Goal: Task Accomplishment & Management: Manage account settings

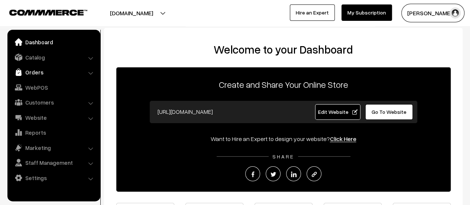
click at [32, 71] on link "Orders" at bounding box center [53, 71] width 88 height 13
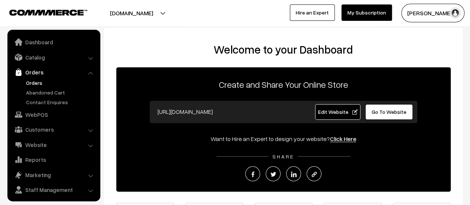
click at [32, 82] on link "Orders" at bounding box center [61, 83] width 74 height 8
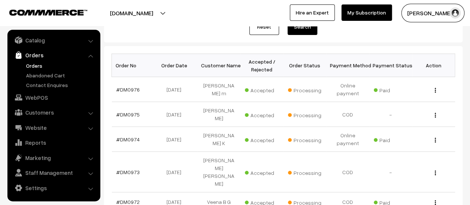
scroll to position [99, 0]
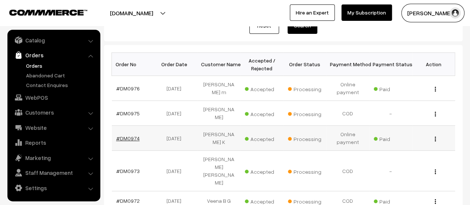
click at [130, 135] on link "#DM0974" at bounding box center [127, 138] width 23 height 6
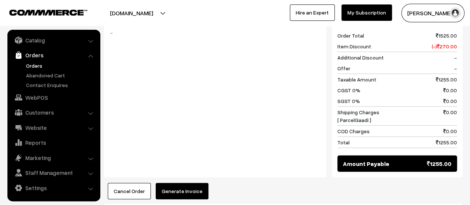
scroll to position [928, 0]
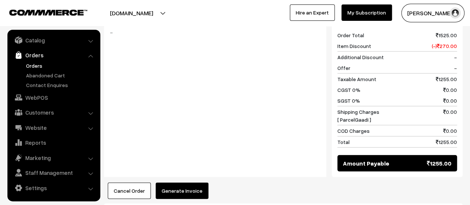
click at [177, 183] on button "Generate Invoice" at bounding box center [182, 191] width 53 height 16
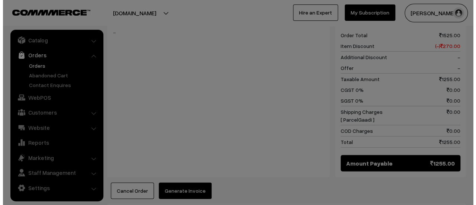
scroll to position [932, 0]
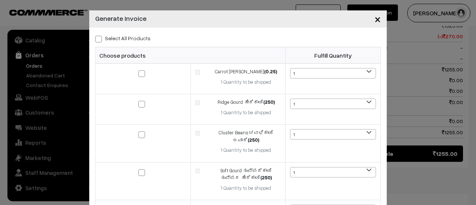
click at [96, 39] on span at bounding box center [98, 39] width 7 height 7
click at [96, 39] on input "Select All Products" at bounding box center [97, 37] width 5 height 5
checkbox input "true"
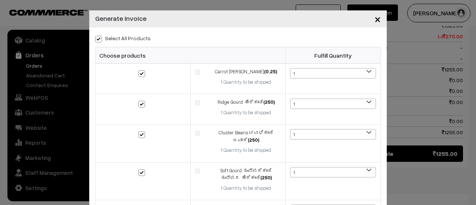
checkbox input "true"
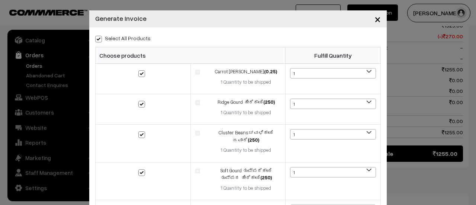
checkbox input "true"
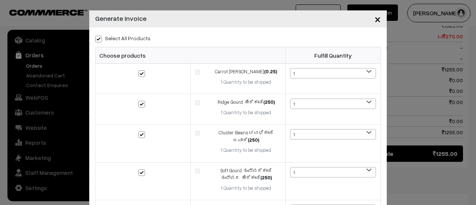
checkbox input "true"
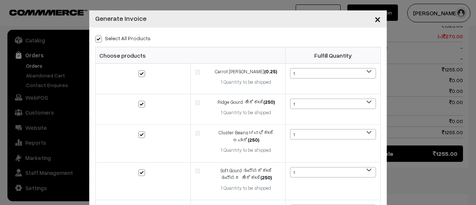
checkbox input "true"
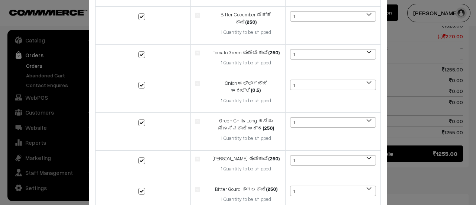
scroll to position [593, 0]
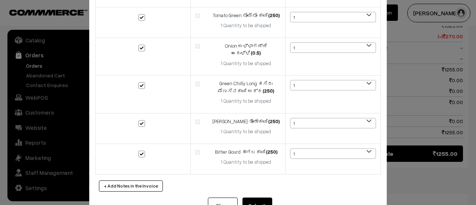
click at [257, 197] on button "Submit" at bounding box center [257, 205] width 30 height 16
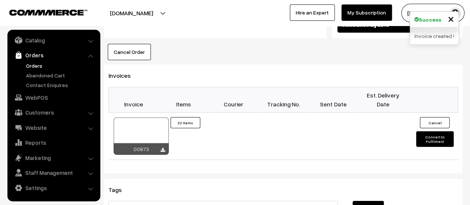
scroll to position [1069, 0]
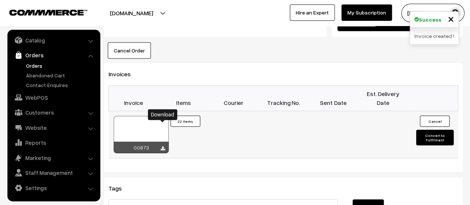
click at [162, 146] on icon at bounding box center [163, 148] width 4 height 5
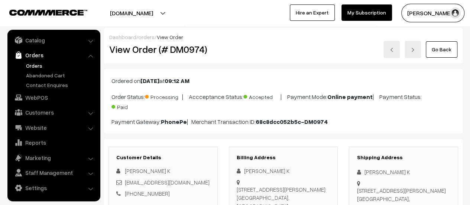
scroll to position [94, 0]
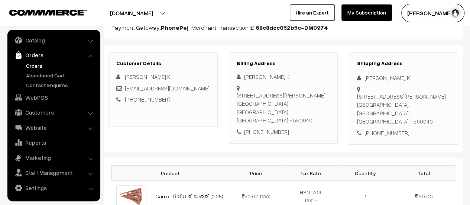
drag, startPoint x: 236, startPoint y: 93, endPoint x: 323, endPoint y: 110, distance: 87.8
click at [323, 110] on div "6, Sri Krishna Gokula, 7th Main Road, CHBS Layout, Vijayanagar Bengaluru, Karna…" at bounding box center [284, 107] width 94 height 33
copy div "6, Sri Krishna Gokula, 7th Main Road, CHBS Layout, Vijayanagar Bengaluru, Karna…"
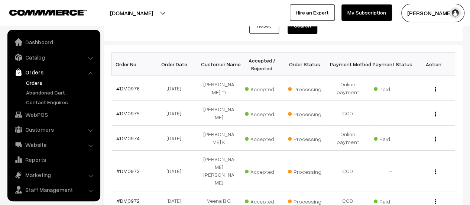
scroll to position [17, 0]
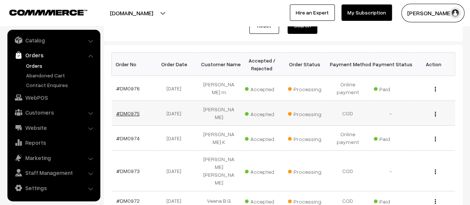
click at [127, 112] on link "#DM0975" at bounding box center [127, 113] width 23 height 6
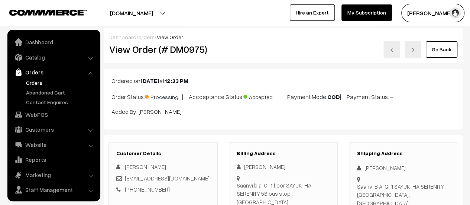
scroll to position [17, 0]
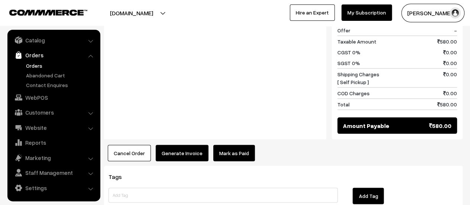
click at [177, 145] on button "Generate Invoice" at bounding box center [182, 153] width 53 height 16
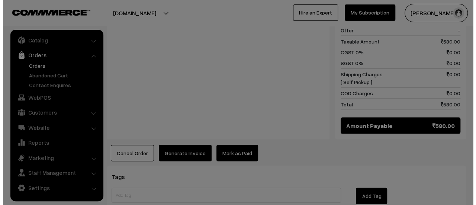
scroll to position [705, 0]
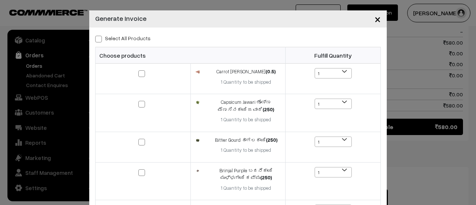
click at [95, 39] on span at bounding box center [98, 39] width 7 height 7
click at [95, 39] on input "Select All Products" at bounding box center [97, 37] width 5 height 5
checkbox input "true"
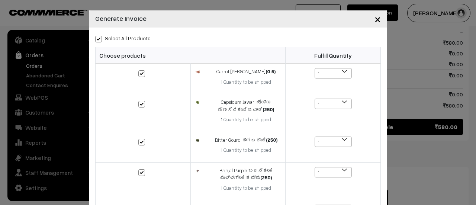
checkbox input "true"
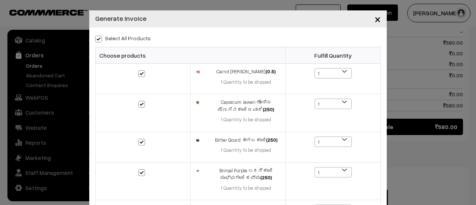
checkbox input "true"
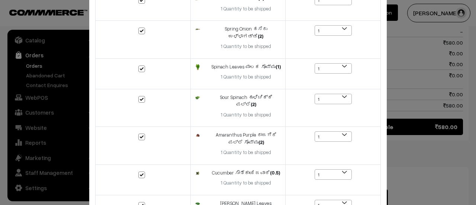
scroll to position [291, 0]
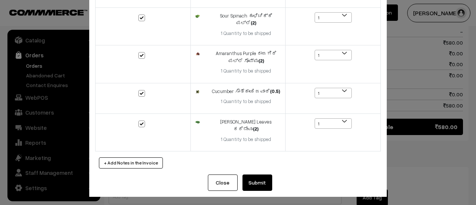
click at [252, 184] on button "Submit" at bounding box center [257, 182] width 30 height 16
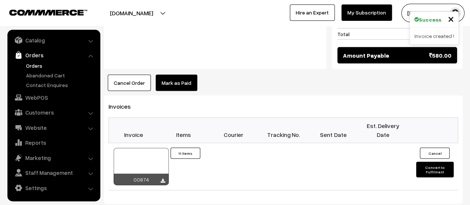
scroll to position [786, 0]
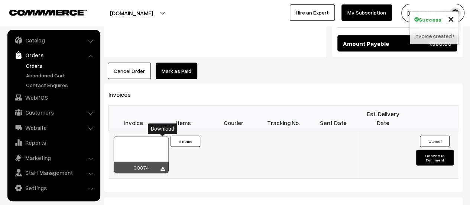
click at [163, 167] on icon at bounding box center [163, 169] width 4 height 5
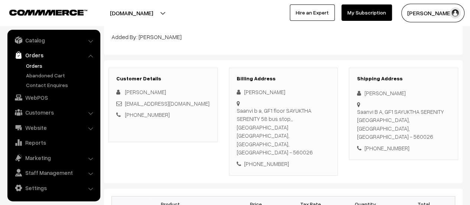
scroll to position [79, 0]
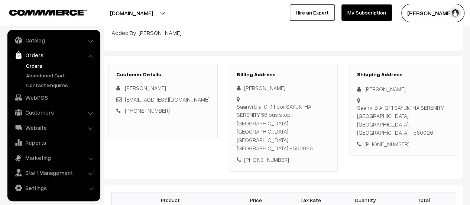
drag, startPoint x: 236, startPoint y: 105, endPoint x: 326, endPoint y: 123, distance: 91.0
click at [326, 123] on div "Saanvi b a, GF1 floor SAYUKTHA SERENITY 58 bus stop,, [GEOGRAPHIC_DATA] - 560026" at bounding box center [284, 127] width 94 height 50
copy div "Saanvi b a, GF1 floor SAYUKTHA SERENITY 58 bus stop,, [GEOGRAPHIC_DATA] - 560026"
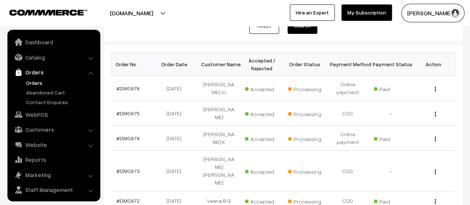
scroll to position [17, 0]
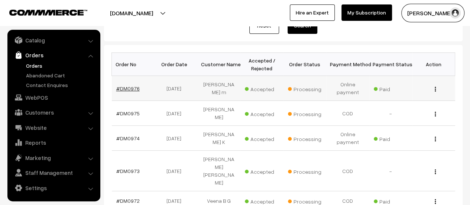
click at [136, 86] on link "#DM0976" at bounding box center [127, 88] width 23 height 6
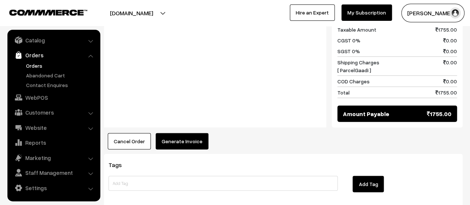
scroll to position [814, 0]
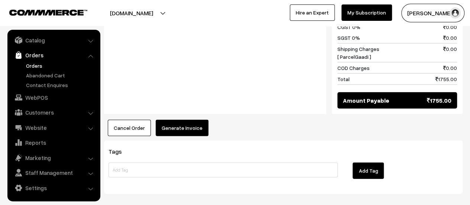
click at [177, 120] on button "Generate Invoice" at bounding box center [182, 128] width 53 height 16
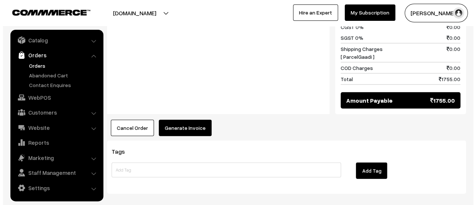
scroll to position [817, 0]
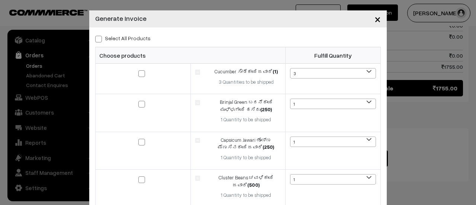
click at [97, 40] on span at bounding box center [98, 39] width 7 height 7
click at [97, 40] on input "Select All Products" at bounding box center [97, 37] width 5 height 5
checkbox input "true"
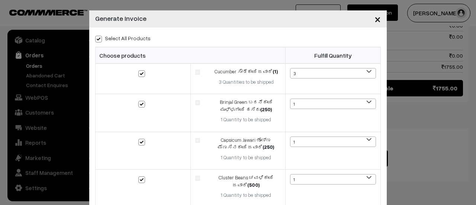
checkbox input "true"
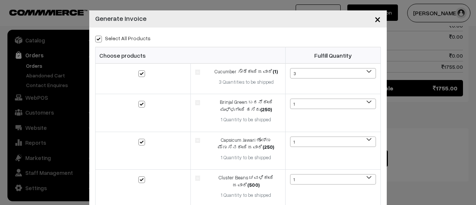
checkbox input "true"
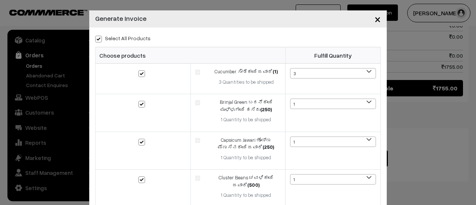
checkbox input "true"
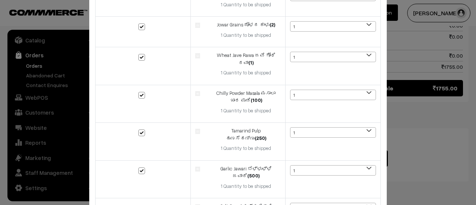
scroll to position [404, 0]
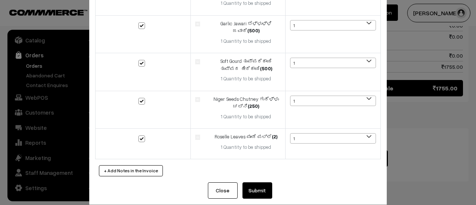
click at [251, 182] on button "Submit" at bounding box center [257, 190] width 30 height 16
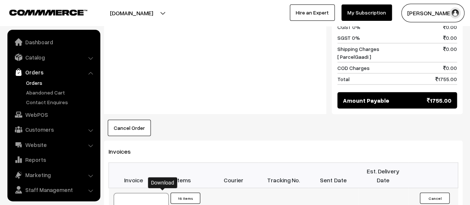
scroll to position [17, 0]
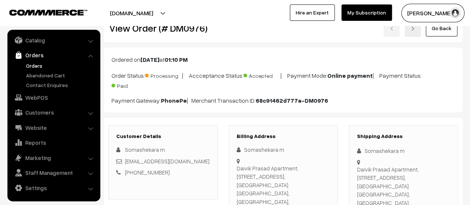
scroll to position [21, 0]
drag, startPoint x: 236, startPoint y: 166, endPoint x: 323, endPoint y: 183, distance: 88.7
click at [323, 183] on div "Daivik Prasad Apartment, 107 Bhagya, MookambikaLayout, Mailasandra Bengaluru, K…" at bounding box center [284, 189] width 94 height 50
copy div "Daivik Prasad Apartment, 107 Bhagya, MookambikaLayout, Mailasandra Bengaluru, K…"
click at [50, 74] on link "Abandoned Cart" at bounding box center [61, 75] width 74 height 8
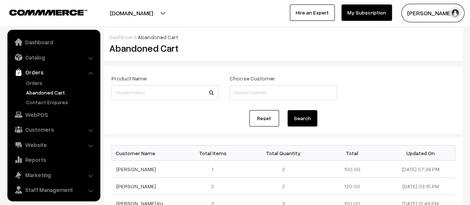
scroll to position [17, 0]
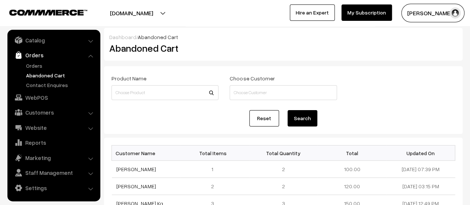
drag, startPoint x: 147, startPoint y: 168, endPoint x: 109, endPoint y: 168, distance: 38.3
click at [167, 168] on td "[PERSON_NAME]" at bounding box center [146, 169] width 69 height 17
drag, startPoint x: 148, startPoint y: 169, endPoint x: 116, endPoint y: 171, distance: 31.6
click at [116, 171] on td "[PERSON_NAME]" at bounding box center [146, 169] width 69 height 17
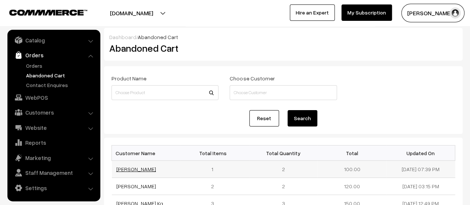
copy link "[PERSON_NAME]"
click at [125, 167] on link "[PERSON_NAME]" at bounding box center [136, 169] width 40 height 6
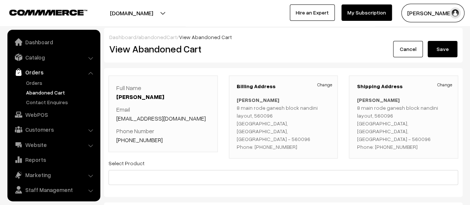
scroll to position [17, 0]
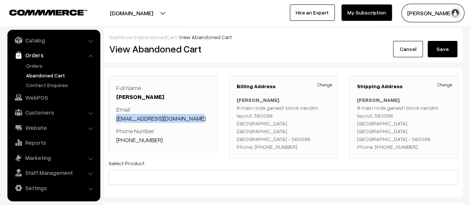
drag, startPoint x: 196, startPoint y: 119, endPoint x: 109, endPoint y: 122, distance: 87.8
click at [109, 122] on div "Full Name [PERSON_NAME] Email [EMAIL_ADDRESS][DOMAIN_NAME] Phone Number [PHONE_…" at bounding box center [163, 113] width 109 height 77
copy link "[EMAIL_ADDRESS][DOMAIN_NAME]"
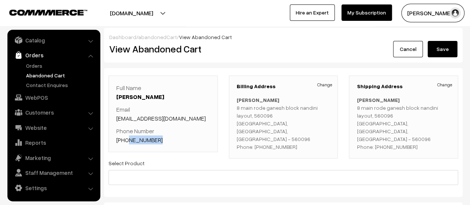
drag, startPoint x: 161, startPoint y: 140, endPoint x: 126, endPoint y: 142, distance: 34.6
click at [126, 142] on p "Phone Number [PHONE_NUMBER]" at bounding box center [163, 135] width 94 height 18
copy link "6363440163"
click at [180, 139] on p "Phone Number [PHONE_NUMBER]" at bounding box center [163, 135] width 94 height 18
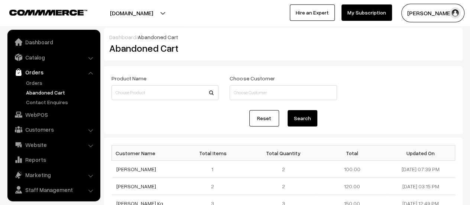
scroll to position [17, 0]
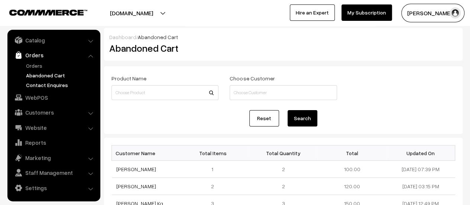
click at [39, 83] on link "Contact Enquires" at bounding box center [61, 85] width 74 height 8
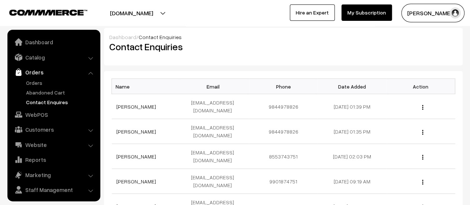
scroll to position [17, 0]
